Goal: Register for event/course

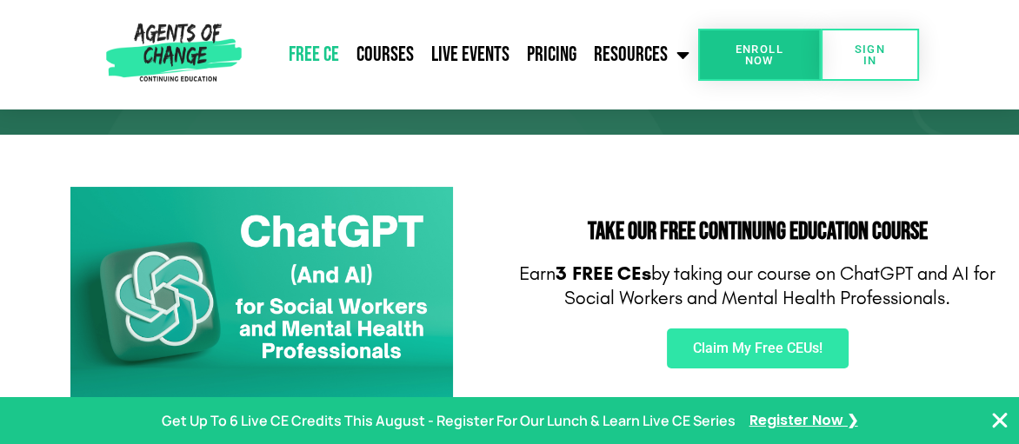
scroll to position [261, 0]
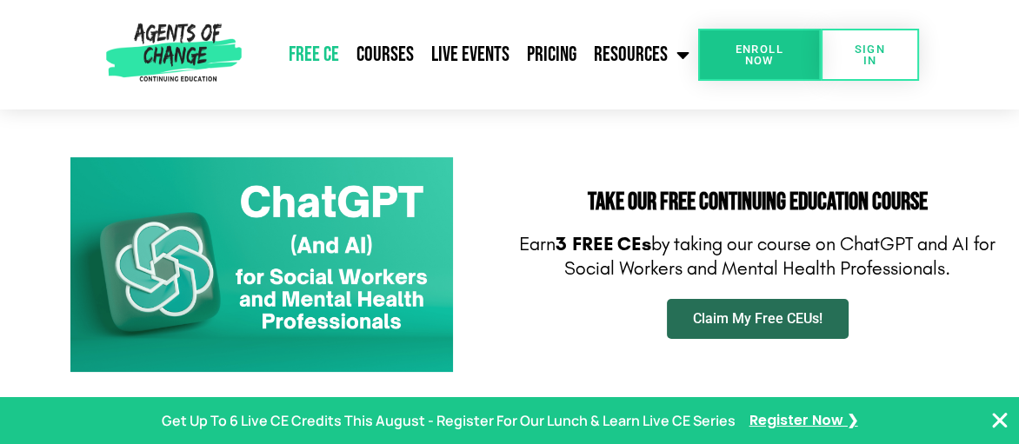
click at [735, 323] on span "Claim My Free CEUs!" at bounding box center [758, 319] width 130 height 14
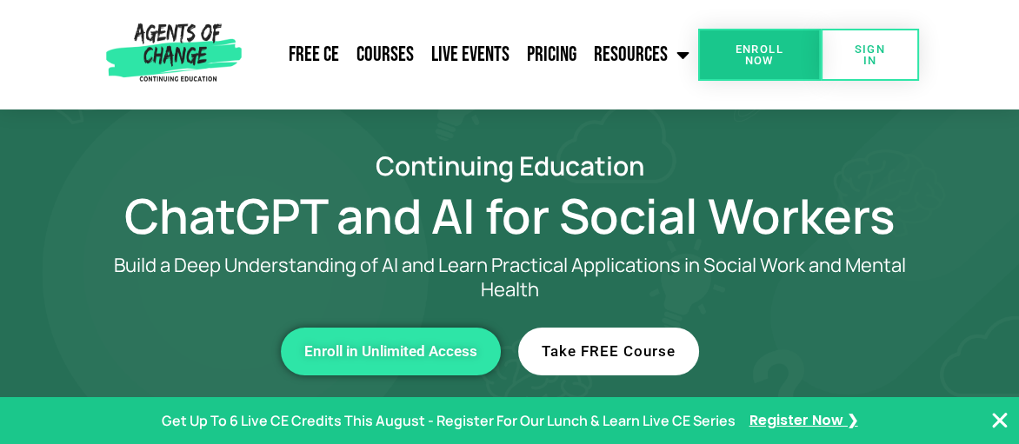
click at [628, 349] on span "Take FREE Course" at bounding box center [609, 351] width 134 height 15
